Goal: Navigation & Orientation: Find specific page/section

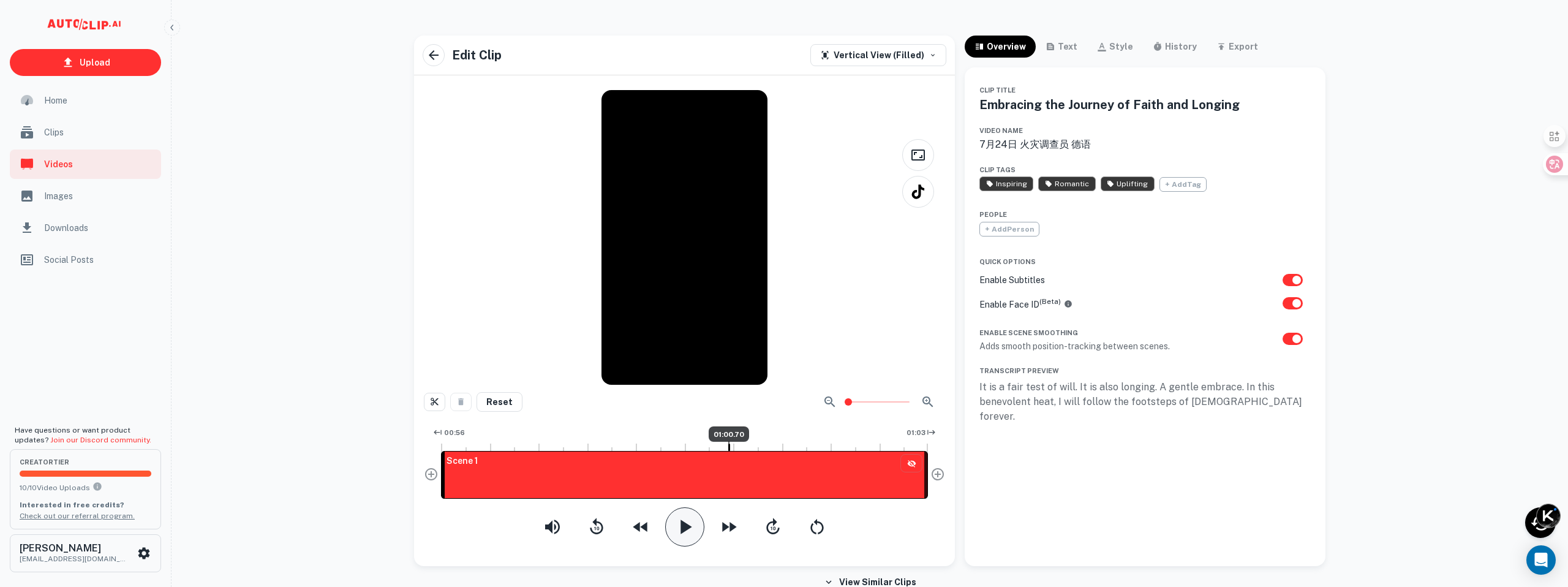
scroll to position [4, 0]
click at [61, 99] on span "Home" at bounding box center [99, 100] width 110 height 13
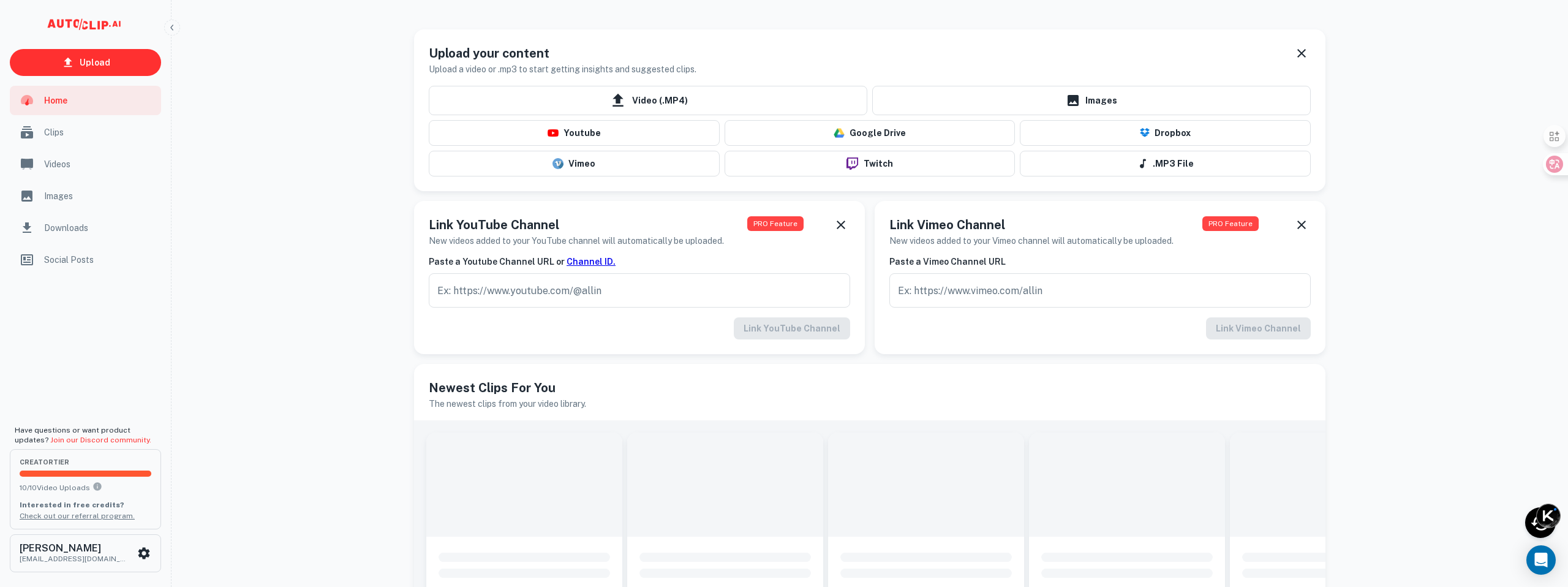
click at [65, 136] on span "Clips" at bounding box center [99, 131] width 110 height 13
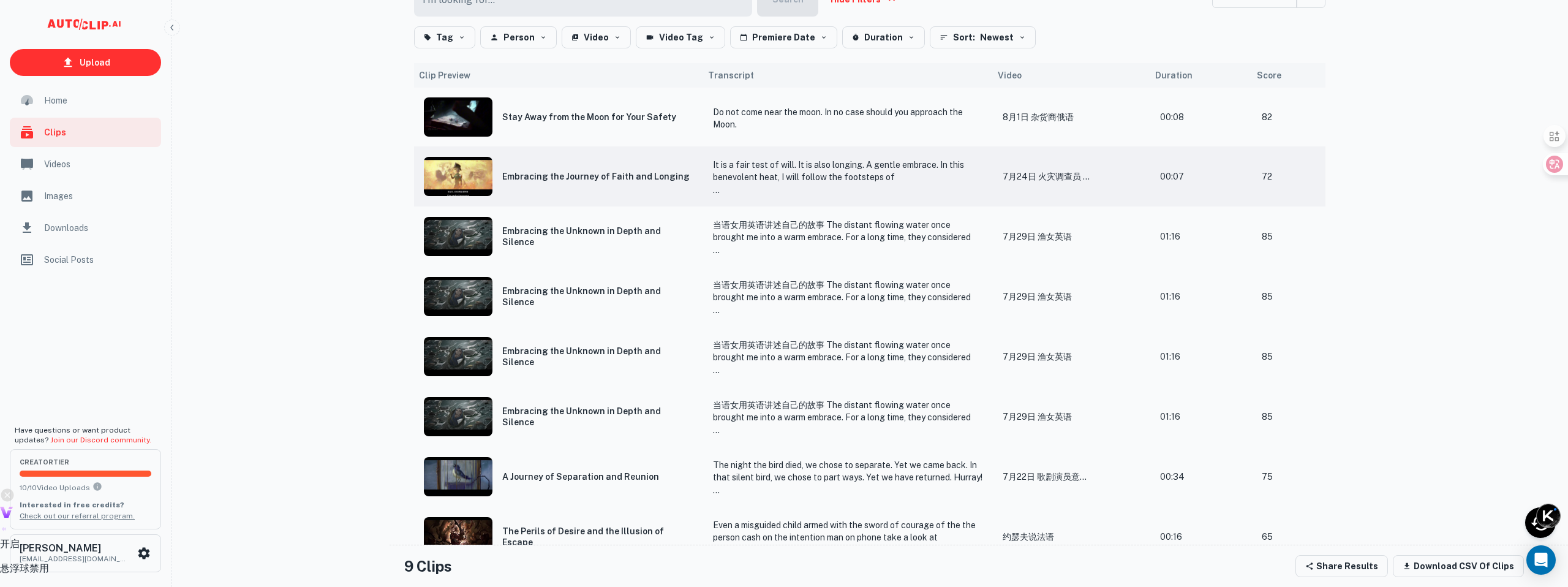
scroll to position [110, 0]
click at [473, 297] on img "scrollable content" at bounding box center [458, 296] width 68 height 39
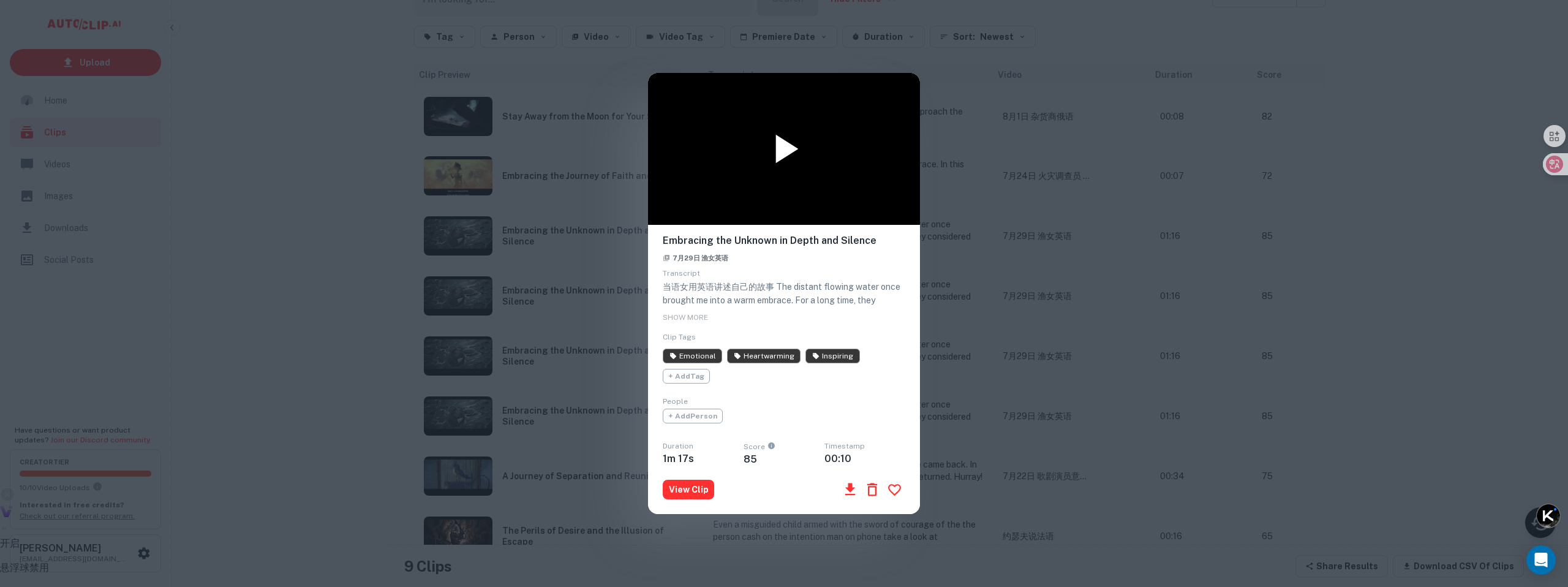
click at [784, 147] on icon at bounding box center [787, 148] width 23 height 28
click at [1027, 159] on div "Embracing the Unknown in Depth and Silence 7月29日 渔女英语 Transcript 当语女用英语讲述自己的故事 …" at bounding box center [784, 293] width 1568 height 587
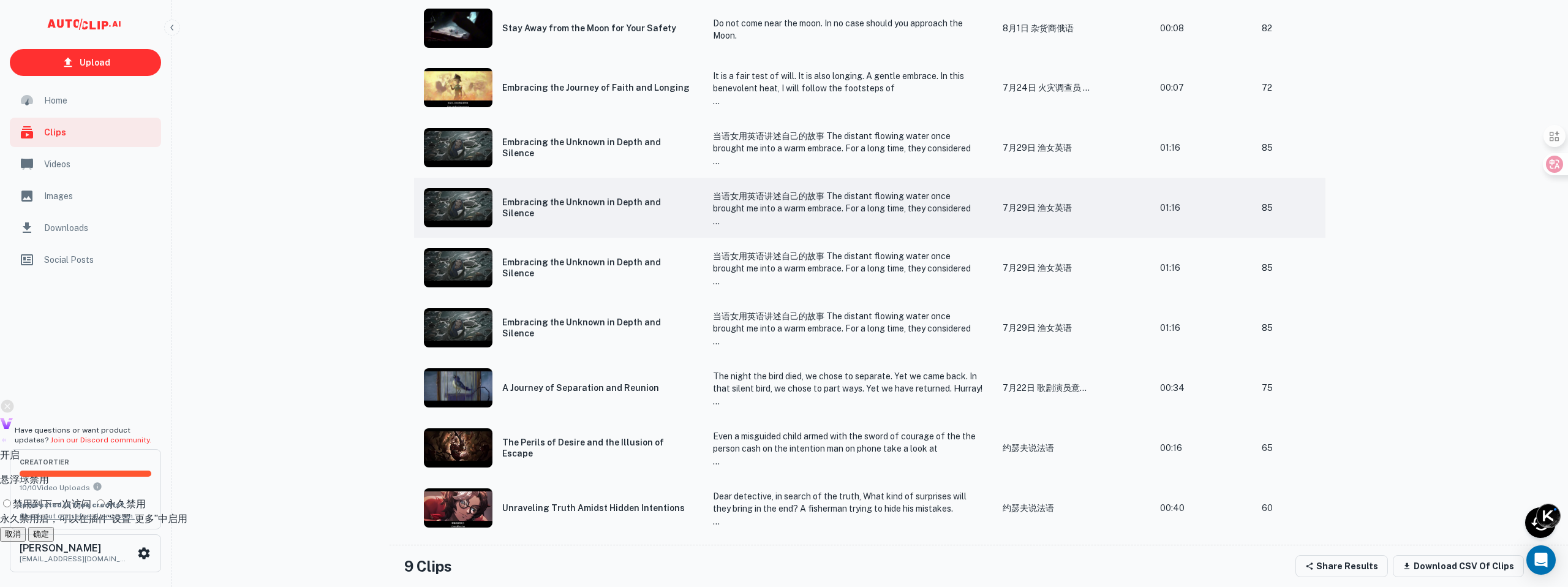
scroll to position [0, 0]
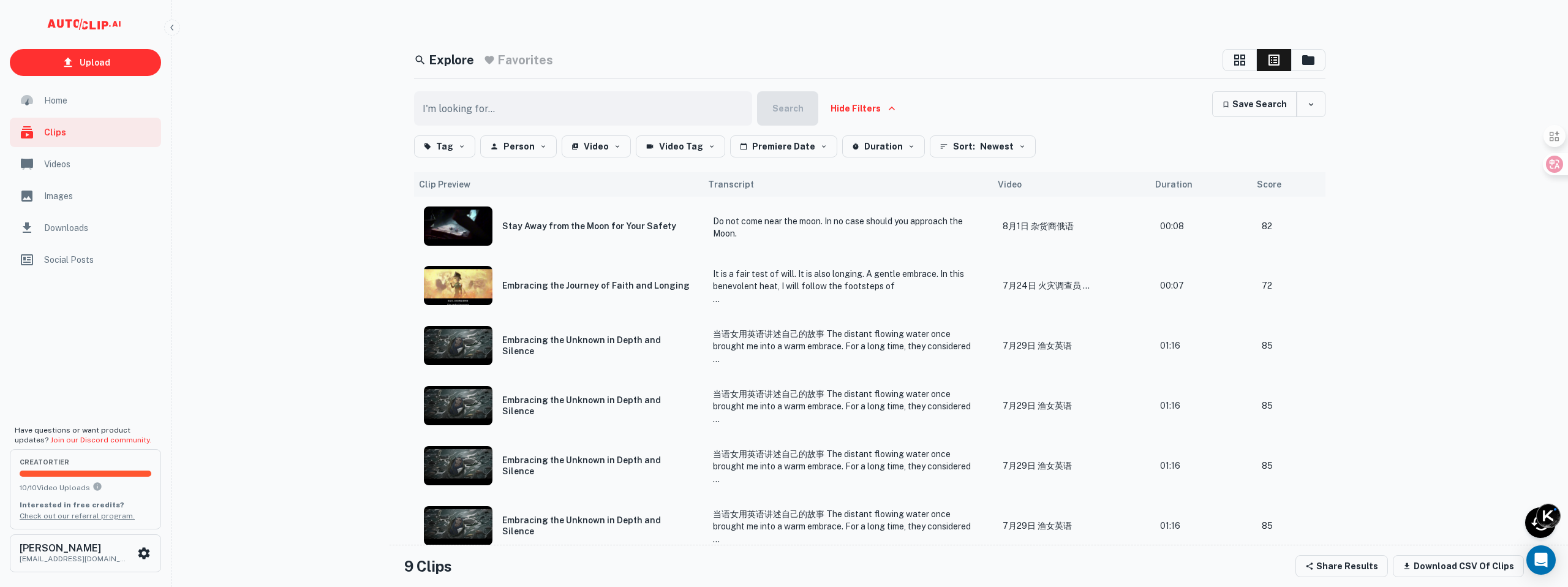
click at [817, 44] on div "Upload Home Clips Videos Images Downloads Social Posts Have questions or want p…" at bounding box center [784, 397] width 1568 height 775
click at [871, 46] on div "Upload Home Clips Videos Images Downloads Social Posts Have questions or want p…" at bounding box center [784, 397] width 1568 height 775
